Goal: Transaction & Acquisition: Purchase product/service

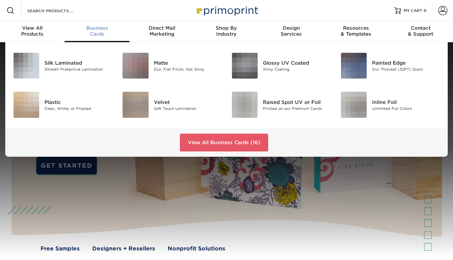
click at [121, 21] on link "Business Cards" at bounding box center [97, 31] width 65 height 21
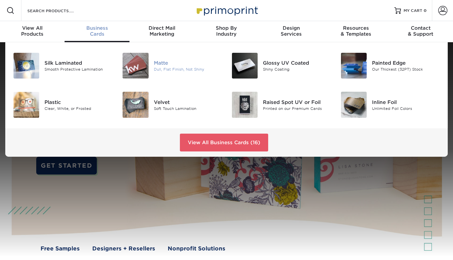
click at [146, 73] on img at bounding box center [136, 66] width 26 height 26
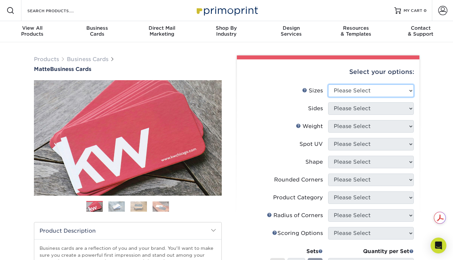
click at [365, 94] on select "Please Select 1.5" x 3.5" - Mini 1.75" x 3.5" - Mini 2" x 2" - Square 2" x 3" -…" at bounding box center [371, 90] width 86 height 13
select select "2.00x3.50"
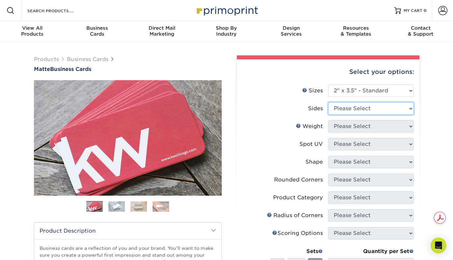
click at [384, 111] on select "Please Select Print Both Sides Print Front Only" at bounding box center [371, 108] width 86 height 13
select select "13abbda7-1d64-4f25-8bb2-c179b224825d"
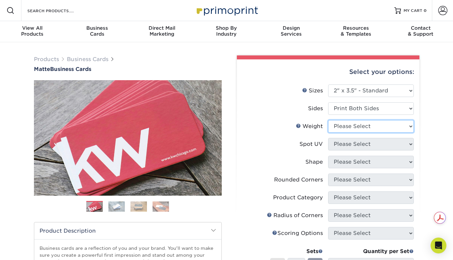
click at [384, 122] on select "Please Select 16PT 14PT" at bounding box center [371, 126] width 86 height 13
select select "16PT"
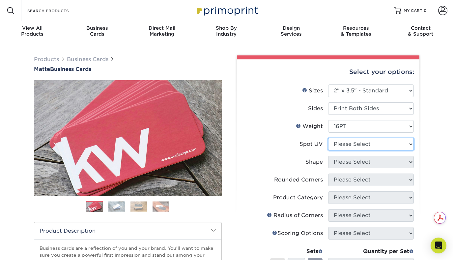
click at [387, 141] on select "Please Select No Spot UV Front and Back (Both Sides) Front Only Back Only" at bounding box center [371, 144] width 86 height 13
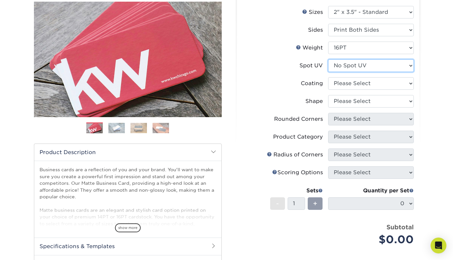
scroll to position [75, 0]
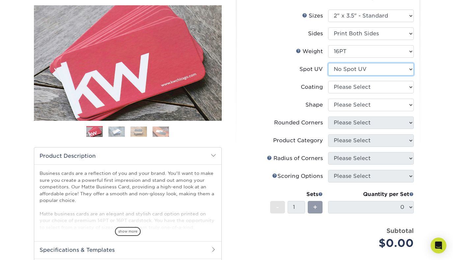
click at [397, 75] on select "Please Select No Spot UV Front and Back (Both Sides) Front Only Back Only" at bounding box center [371, 69] width 86 height 13
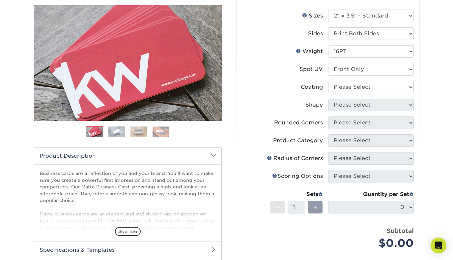
click at [375, 62] on li "Weight Help Weight Please Select 16PT 14PT" at bounding box center [328, 54] width 171 height 18
click at [375, 71] on select "Please Select No Spot UV Front and Back (Both Sides) Front Only Back Only" at bounding box center [371, 69] width 86 height 13
select select "3"
click at [366, 87] on select at bounding box center [371, 87] width 86 height 13
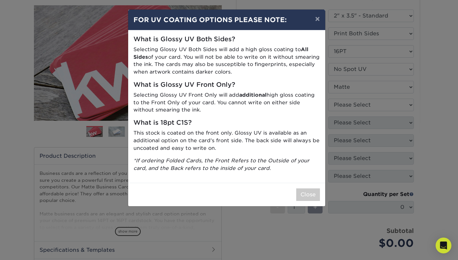
click at [366, 102] on div "× FOR UV COATING OPTIONS PLEASE NOTE: What is Glossy UV Both Sides? Selecting G…" at bounding box center [229, 130] width 458 height 260
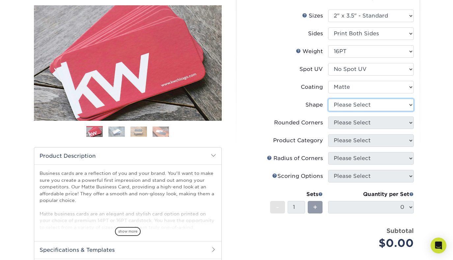
click at [366, 102] on select "Please Select Standard Oval" at bounding box center [371, 105] width 86 height 13
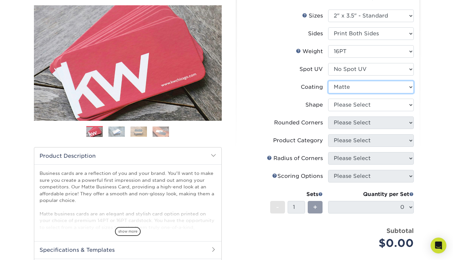
click at [367, 88] on select at bounding box center [371, 87] width 86 height 13
click at [366, 84] on select at bounding box center [371, 87] width 86 height 13
select select "121bb7b5-3b4d-429f-bd8d-bbf80e953313"
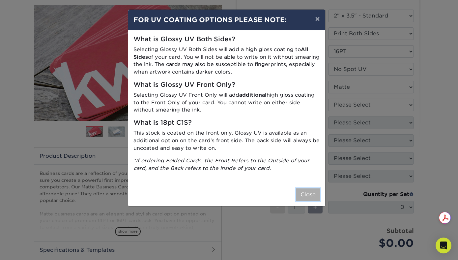
click at [308, 195] on button "Close" at bounding box center [308, 194] width 24 height 13
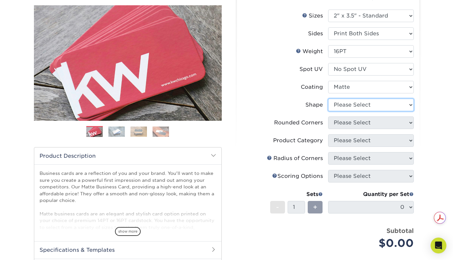
click at [404, 105] on select "Please Select Standard Oval" at bounding box center [371, 105] width 86 height 13
select select "standard"
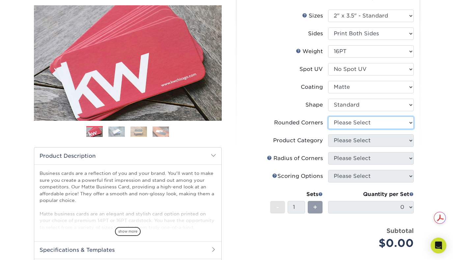
click at [397, 122] on select "Please Select Yes - Round 2 Corners Yes - Round 4 Corners No" at bounding box center [371, 122] width 86 height 13
select select "0"
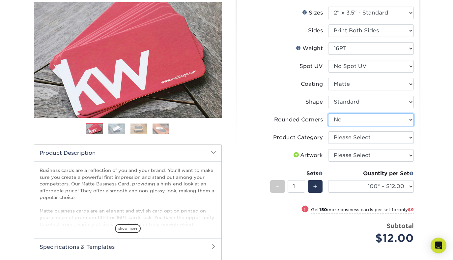
scroll to position [84, 0]
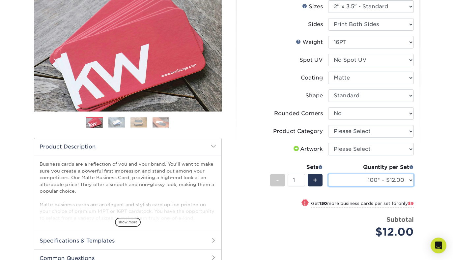
click at [392, 179] on select "100* – $12.00 250* – $21.00 500 – $42.00 1000 – $53.00 (free shipping*) 2500 – …" at bounding box center [371, 180] width 86 height 13
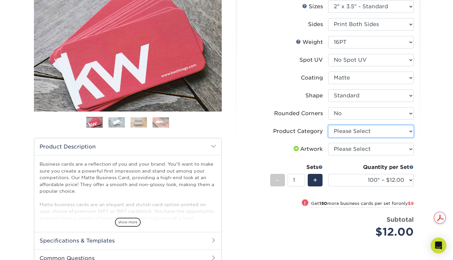
click at [356, 131] on select "Please Select Business Cards" at bounding box center [371, 131] width 86 height 13
select select "3b5148f1-0588-4f88-a218-97bcfdce65c1"
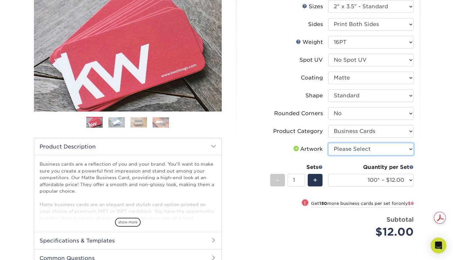
click at [357, 148] on select "Please Select I will upload files I need a design - $100" at bounding box center [371, 149] width 86 height 13
select select "upload"
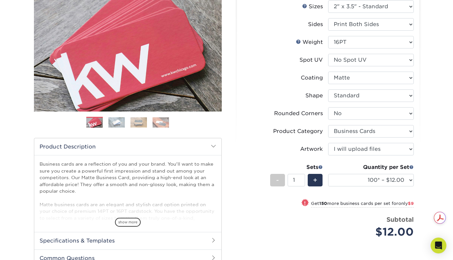
click at [434, 144] on div "Products Business Cards Matte Business Cards Previous Next 100 $ 9" at bounding box center [226, 154] width 453 height 393
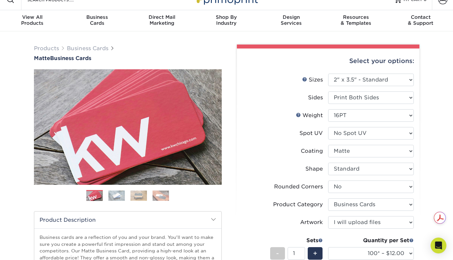
scroll to position [0, 0]
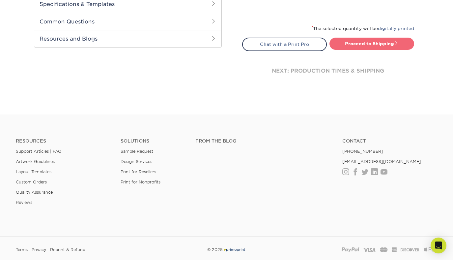
click at [369, 43] on link "Proceed to Shipping" at bounding box center [372, 44] width 85 height 12
